Goal: Communication & Community: Answer question/provide support

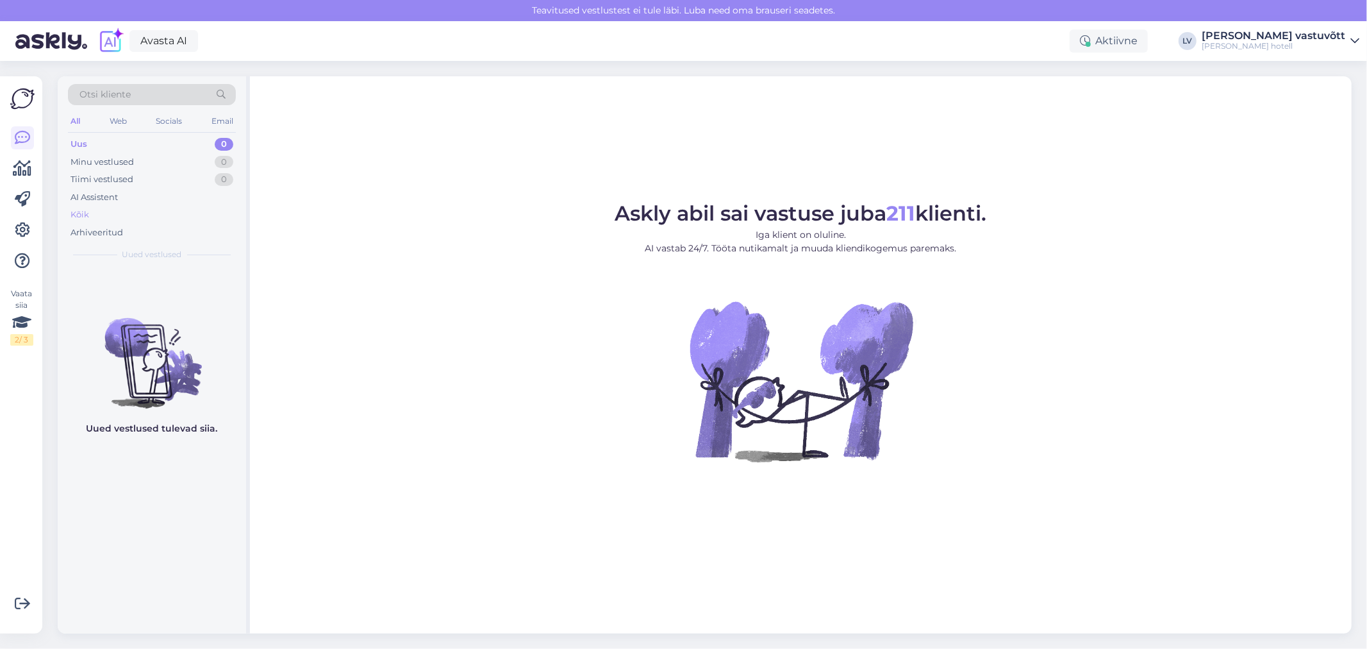
click at [103, 209] on div "Kõik" at bounding box center [152, 215] width 168 height 18
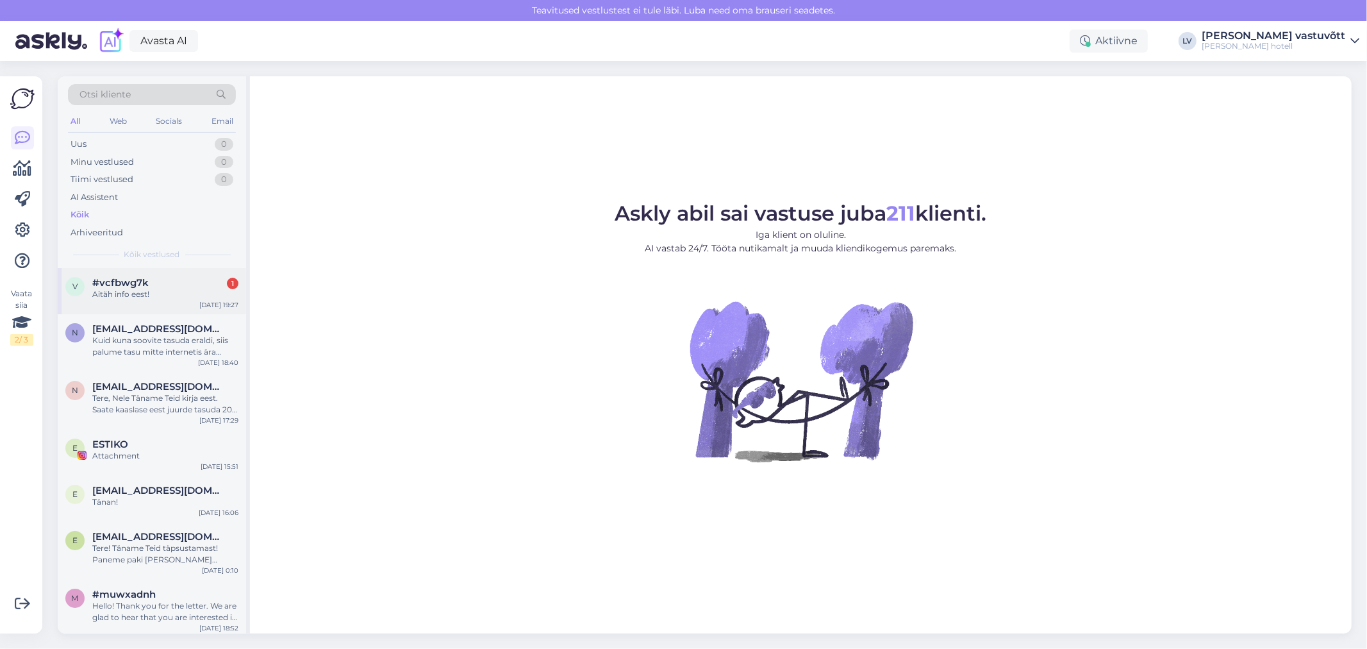
click at [124, 278] on span "#vcfbwg7k" at bounding box center [120, 283] width 56 height 12
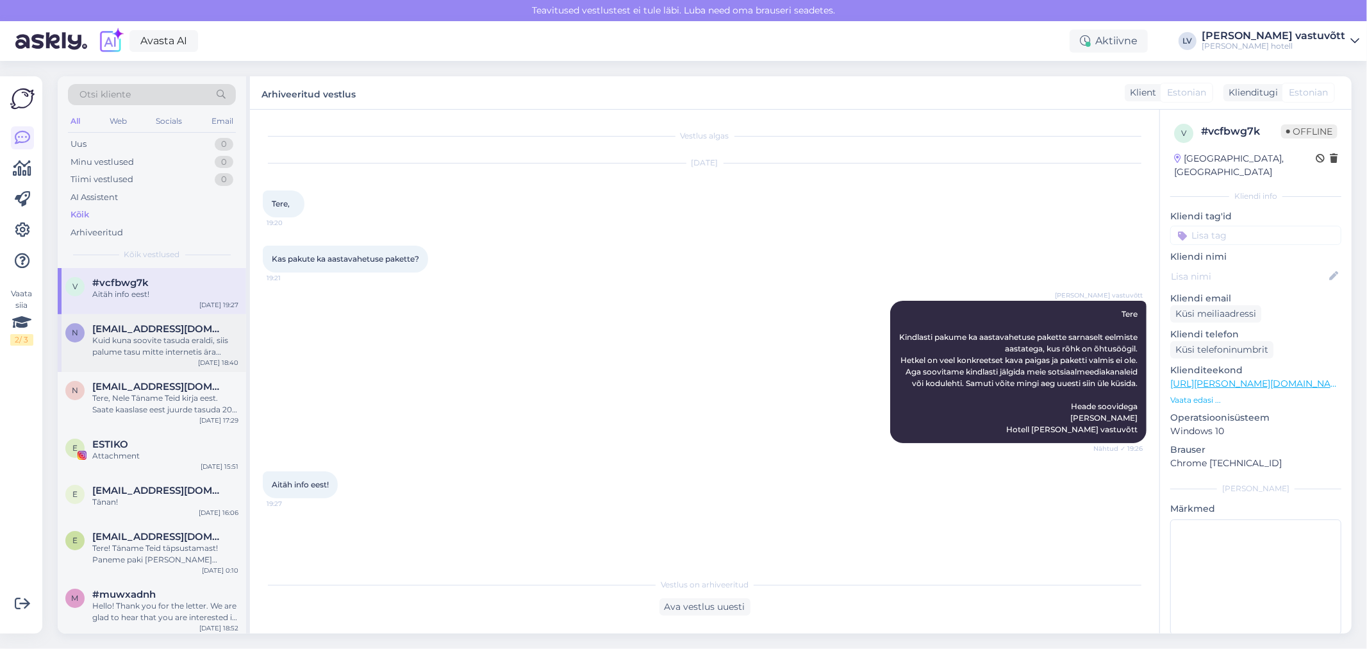
click at [124, 318] on div "n [EMAIL_ADDRESS][DOMAIN_NAME] Kuid kuna soovite tasuda eraldi, siis palume tas…" at bounding box center [152, 343] width 188 height 58
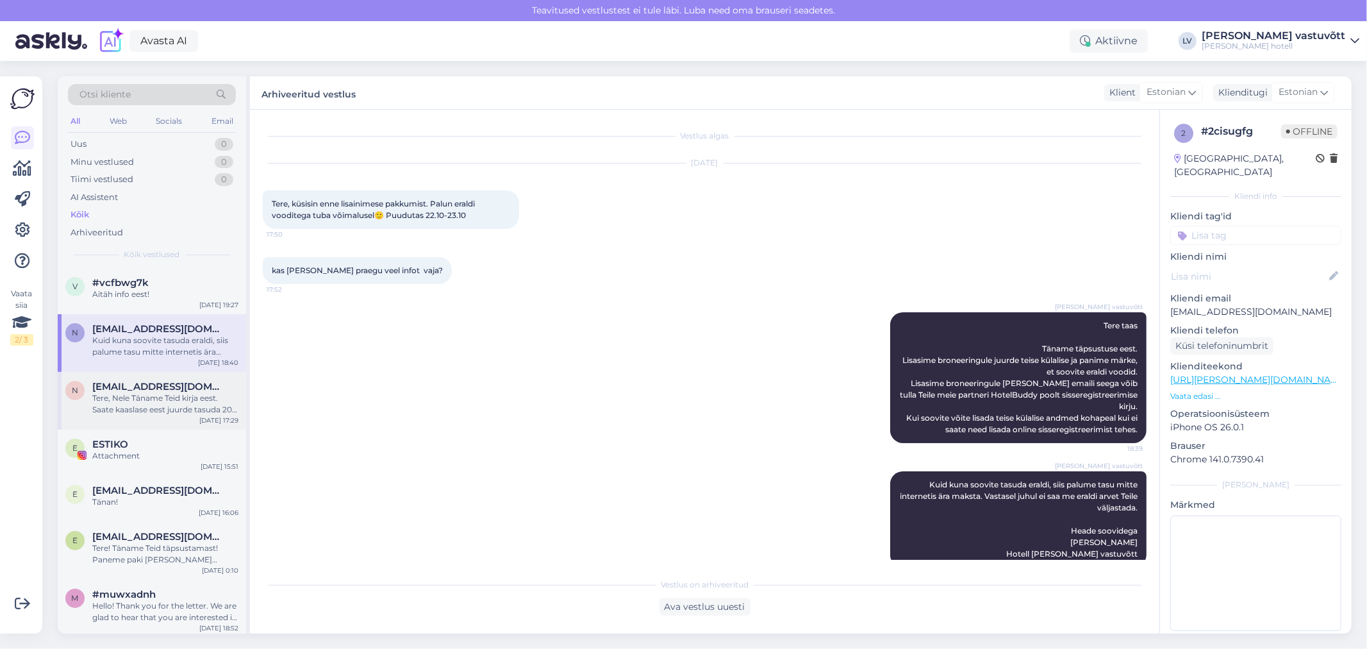
click at [115, 406] on div "Tere, Nele Täname Teid kirja eest. Saate kaaslase eest juurde tasuda 20€ kohape…" at bounding box center [165, 403] width 146 height 23
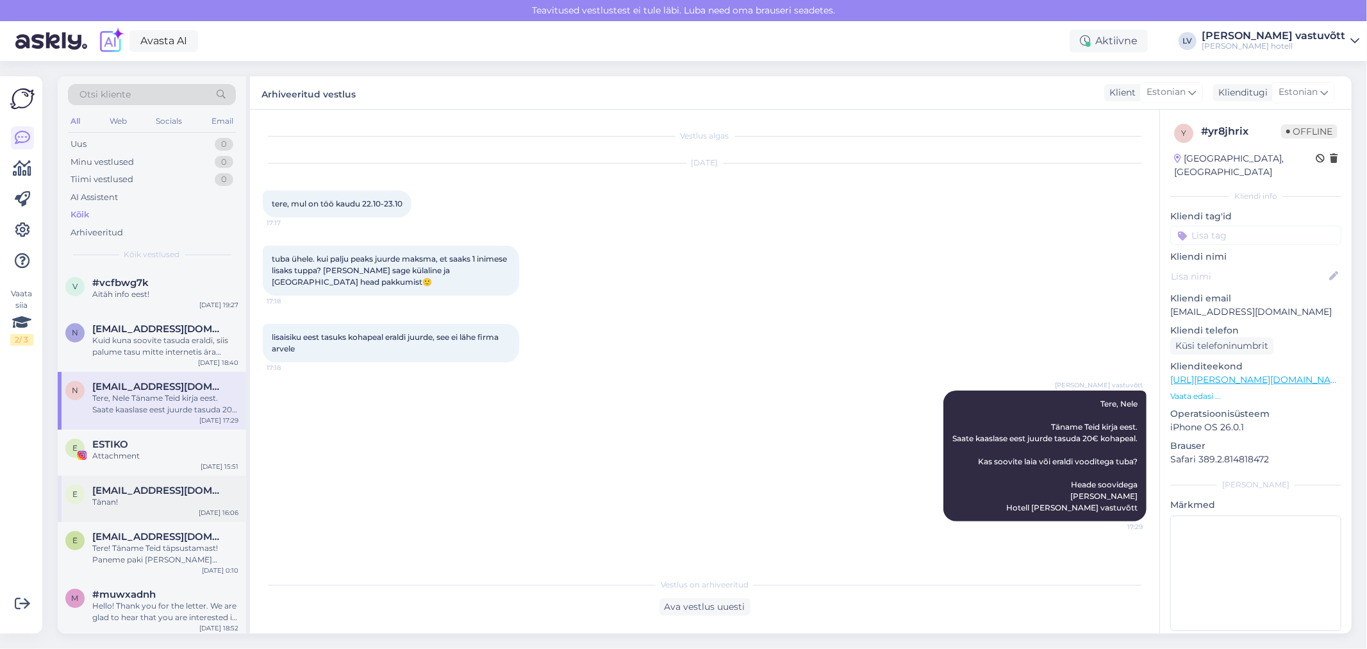
click at [137, 496] on div "Tänan!" at bounding box center [165, 502] width 146 height 12
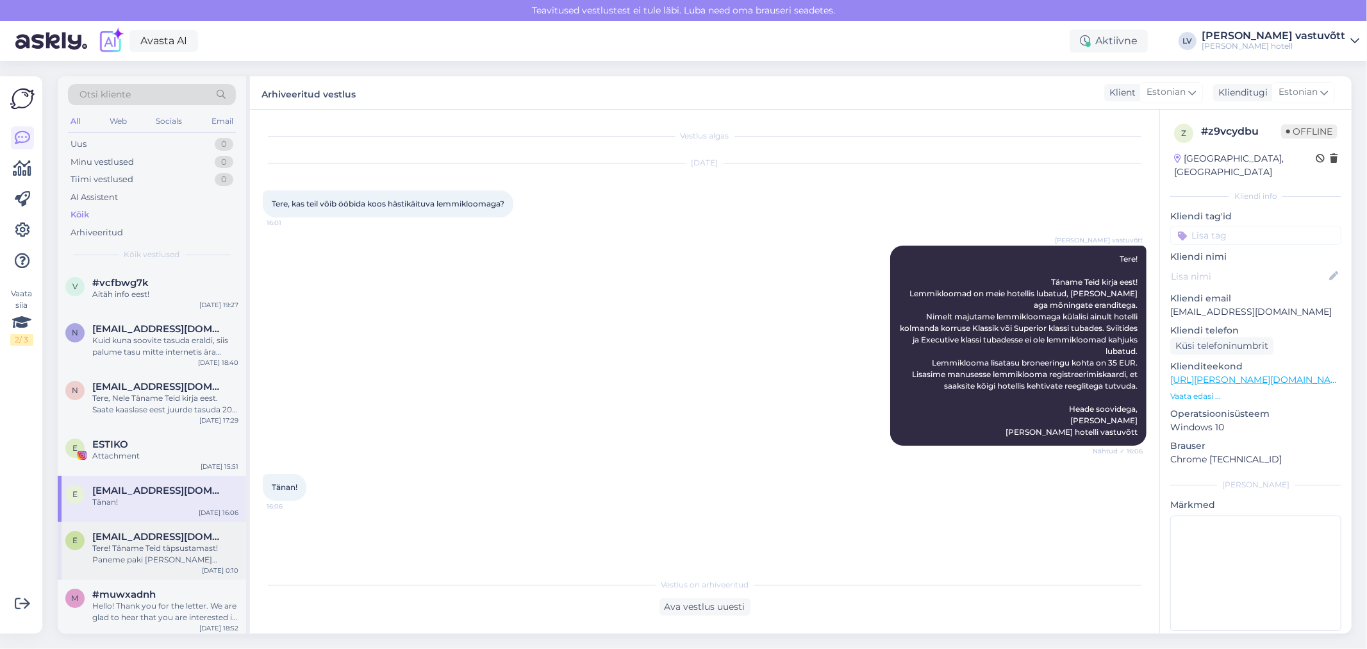
click at [115, 567] on div "e [PERSON_NAME][EMAIL_ADDRESS][DOMAIN_NAME] Tere! Täname Teid täpsustamast! Pan…" at bounding box center [152, 551] width 188 height 58
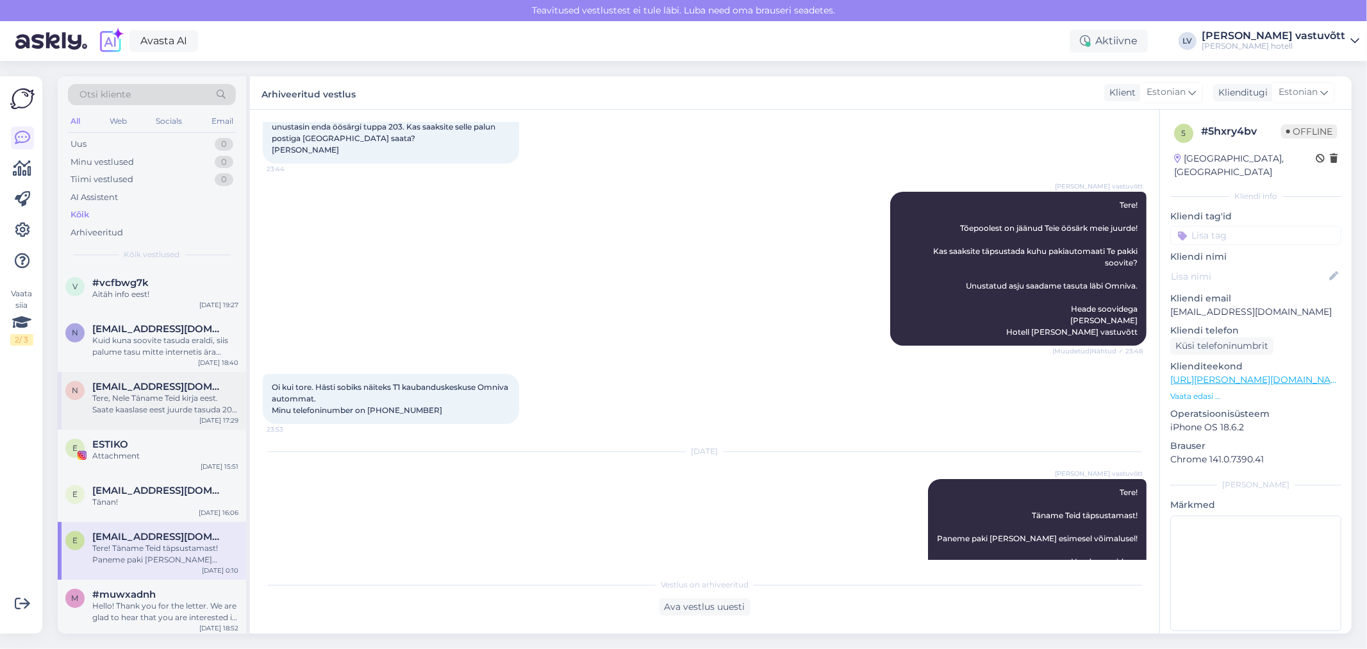
scroll to position [151, 0]
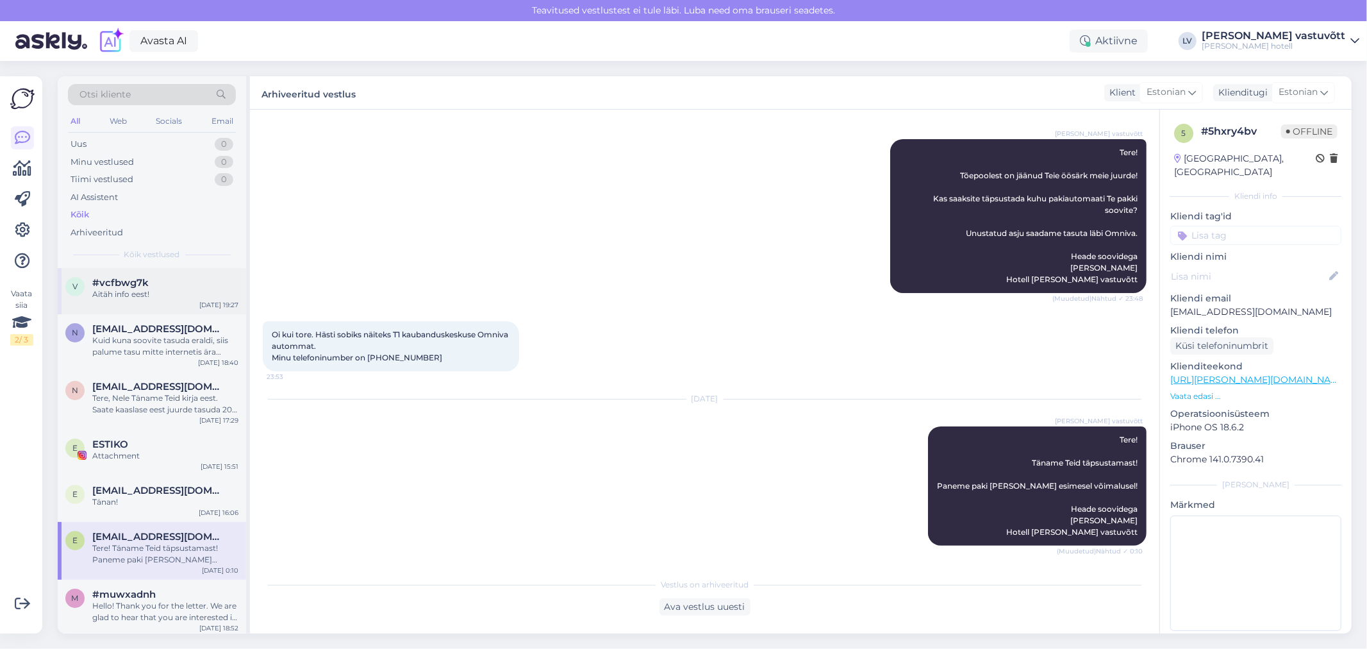
click at [120, 298] on div "Aitäh info eest!" at bounding box center [165, 294] width 146 height 12
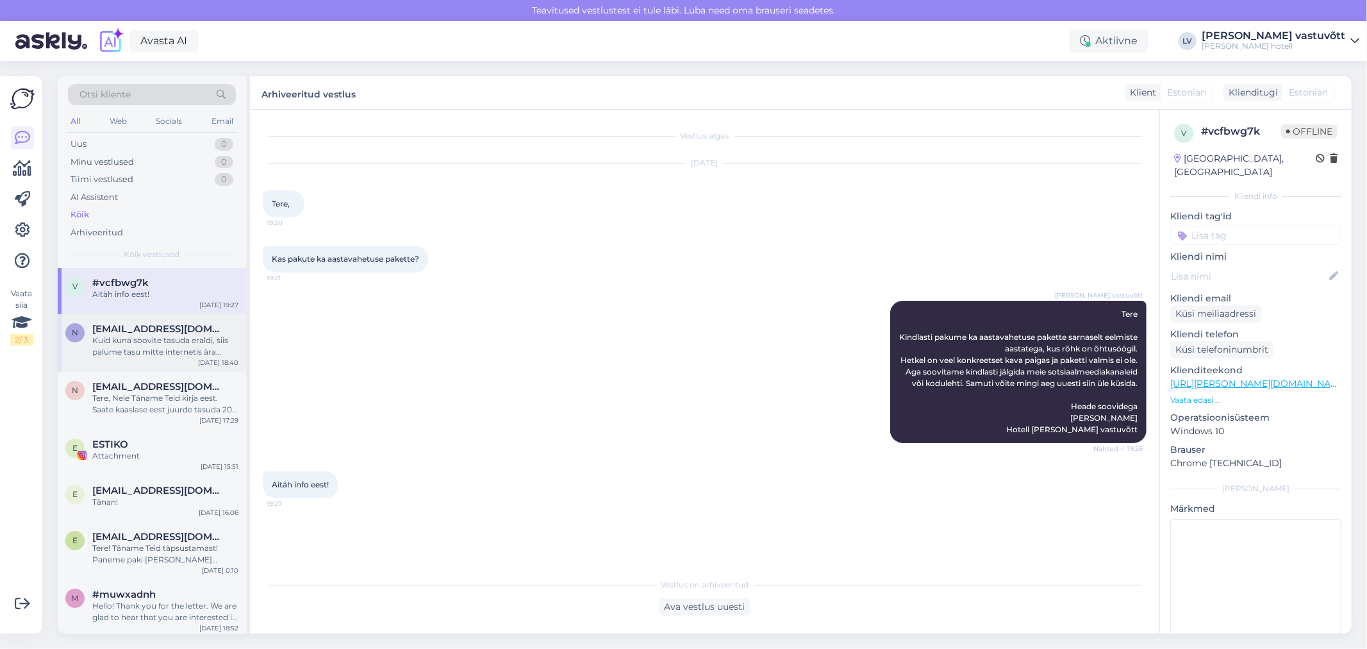
scroll to position [0, 0]
click at [133, 138] on div "Uus 0" at bounding box center [152, 144] width 168 height 18
